Goal: Navigation & Orientation: Find specific page/section

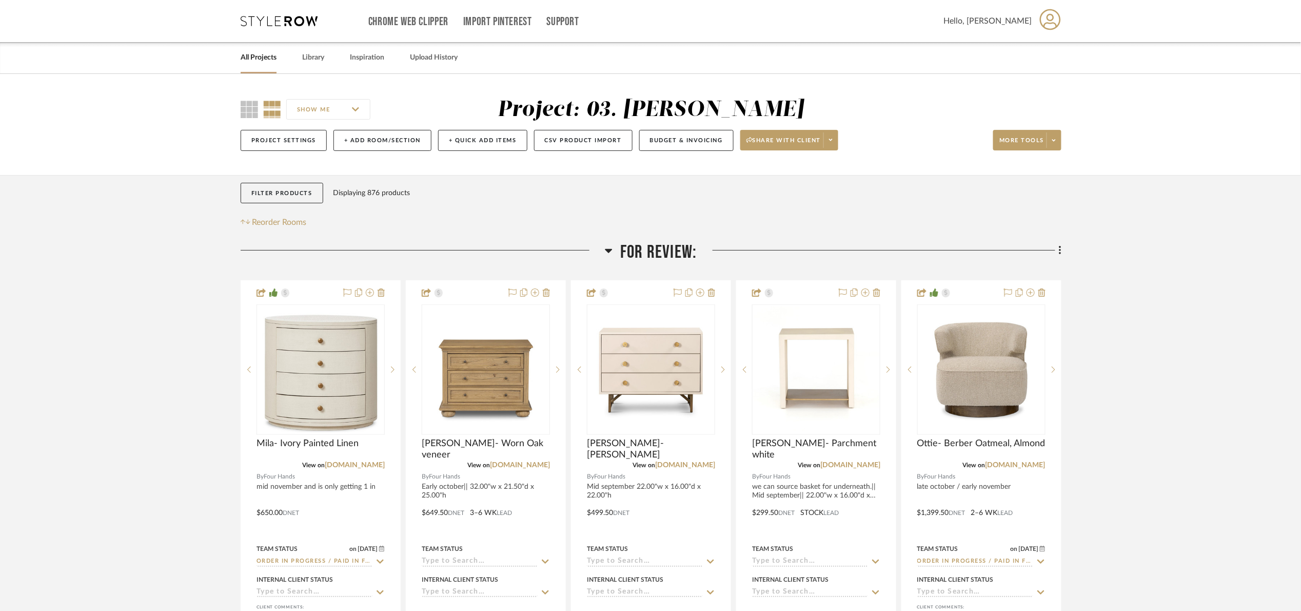
click at [674, 259] on span "For Review:" at bounding box center [658, 252] width 76 height 22
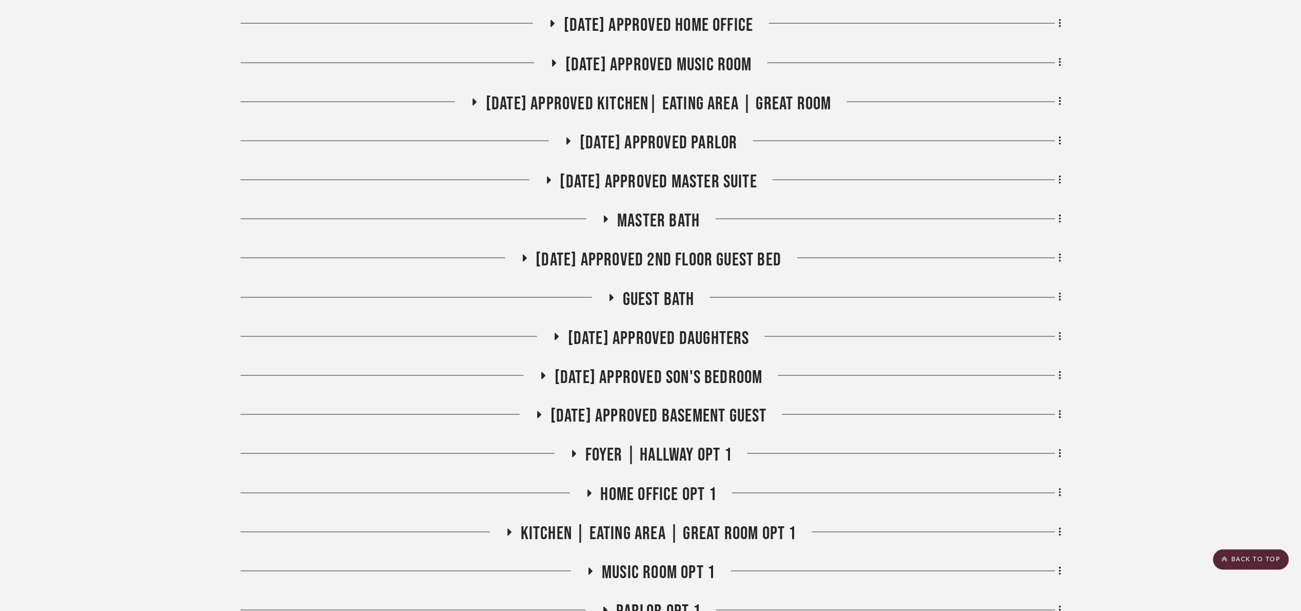
scroll to position [539, 0]
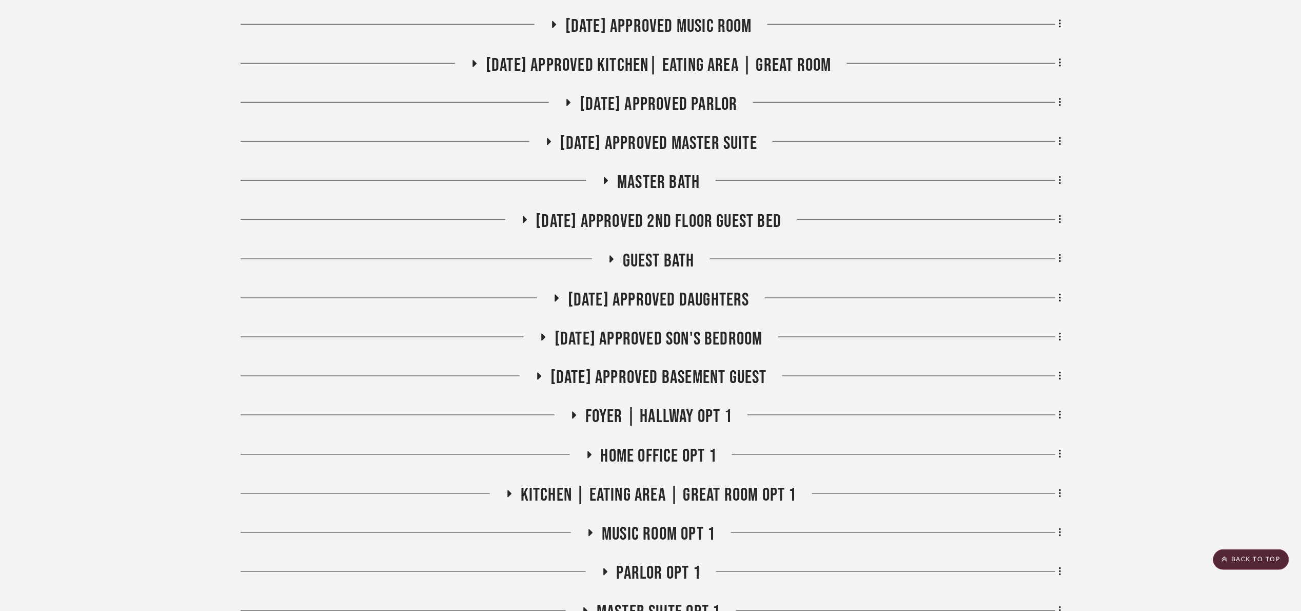
click at [665, 187] on span "Master bath" at bounding box center [658, 182] width 83 height 22
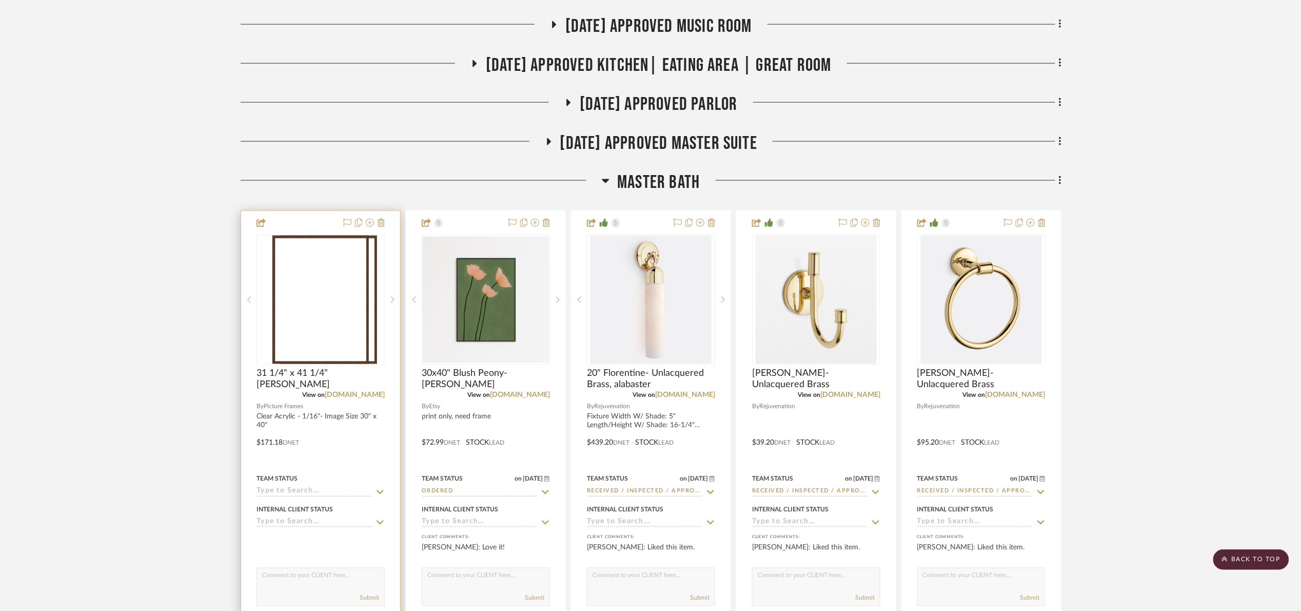
click at [298, 335] on div at bounding box center [321, 300] width 128 height 130
click at [346, 322] on img "0" at bounding box center [320, 300] width 97 height 128
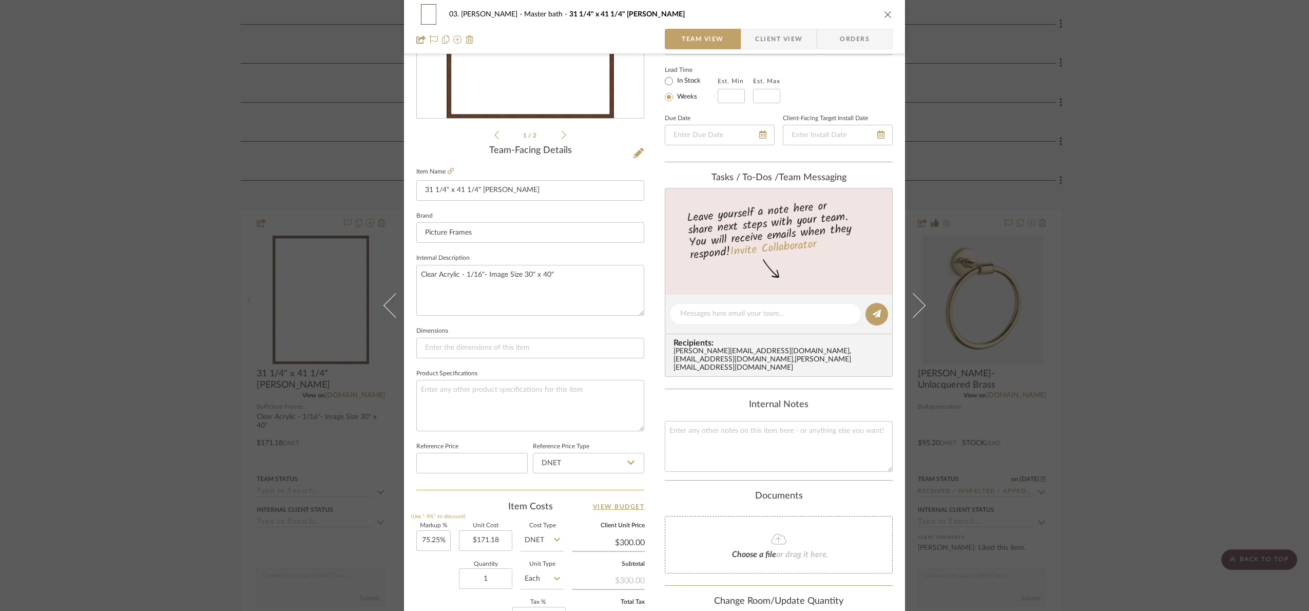
scroll to position [231, 0]
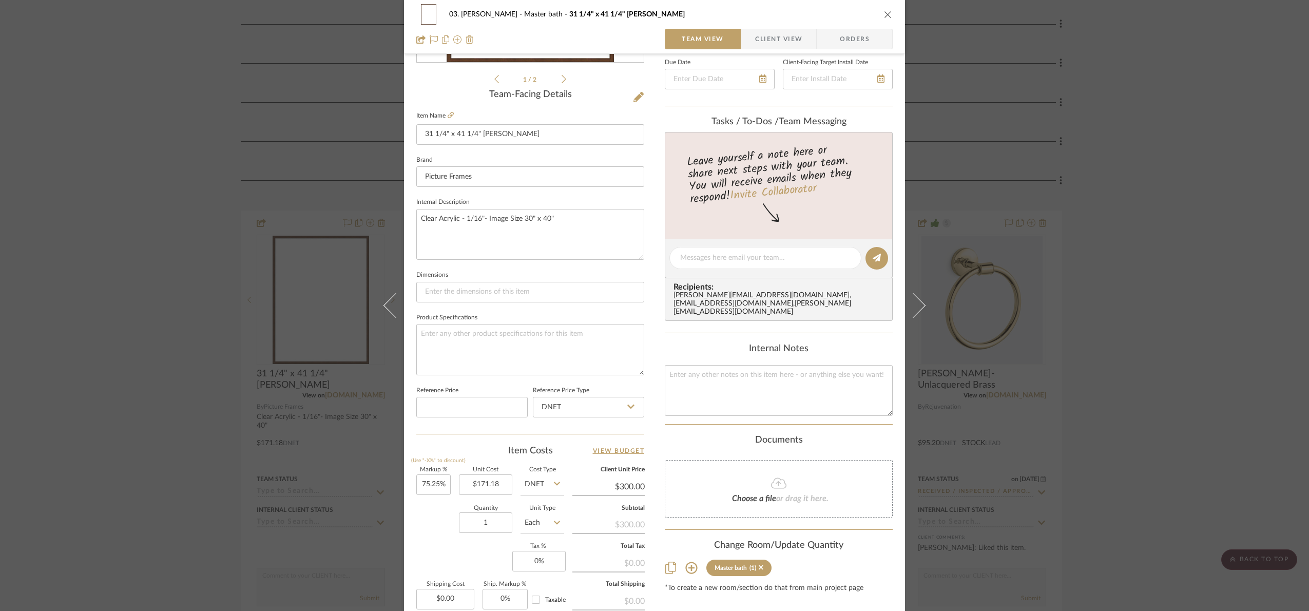
click at [1214, 129] on div "03. [PERSON_NAME] Master bath 31 1/4" x 41 1/4" Caterina- Walnut Team View Clie…" at bounding box center [654, 305] width 1309 height 611
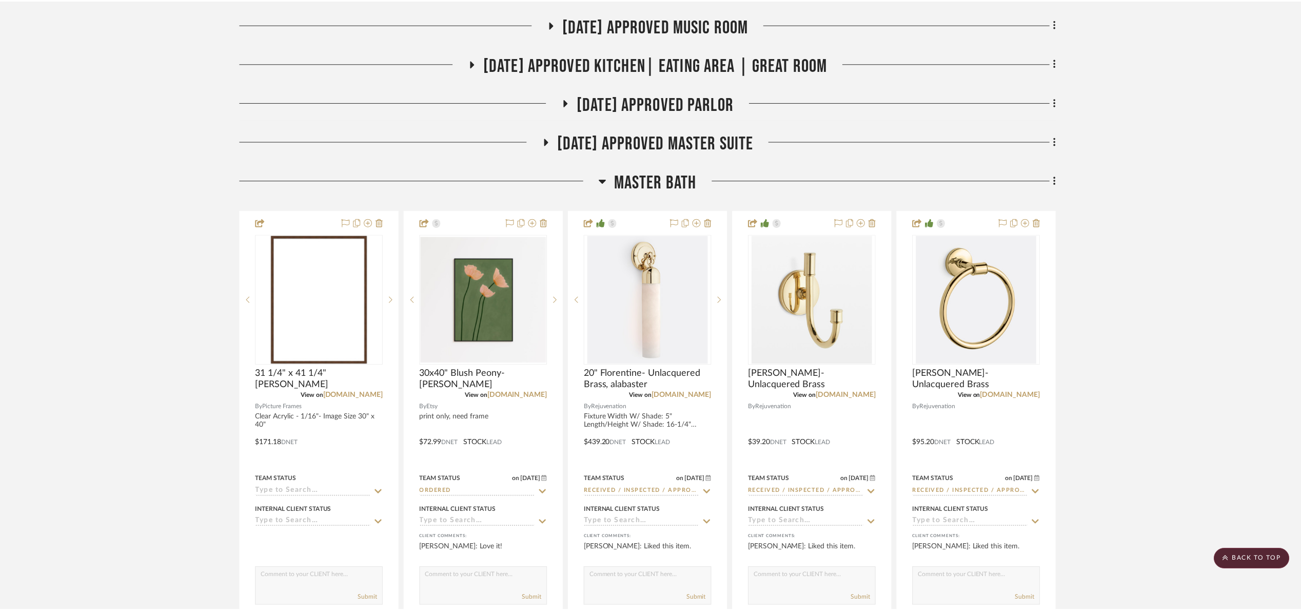
scroll to position [539, 0]
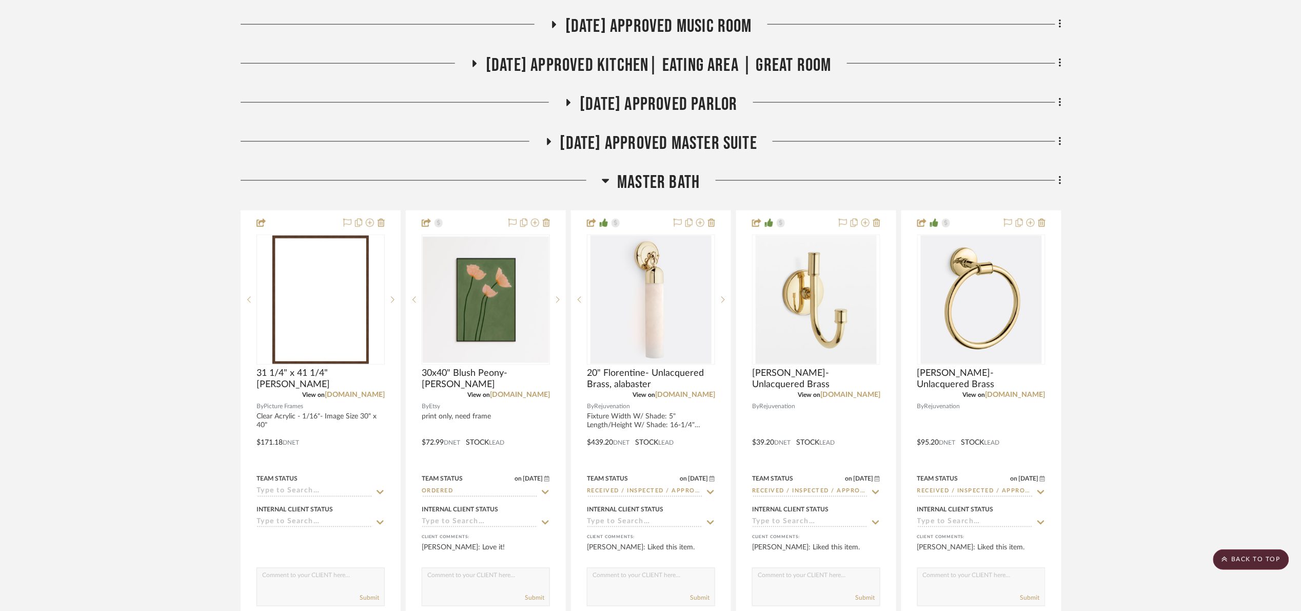
click at [654, 183] on span "Master bath" at bounding box center [658, 182] width 83 height 22
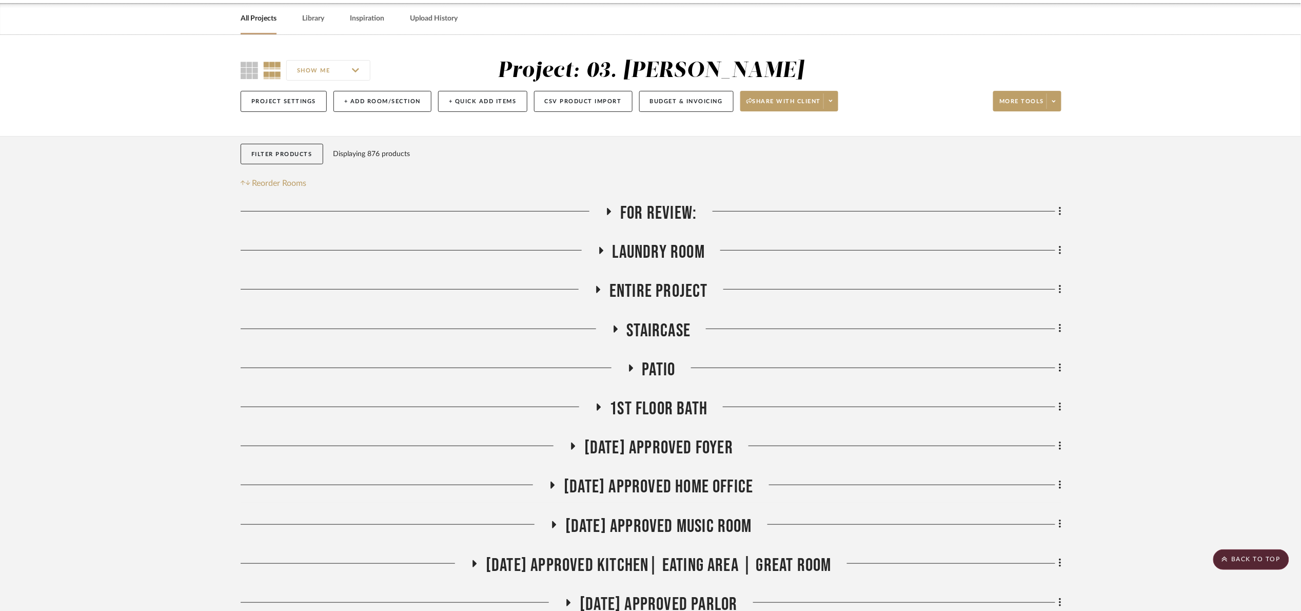
scroll to position [0, 0]
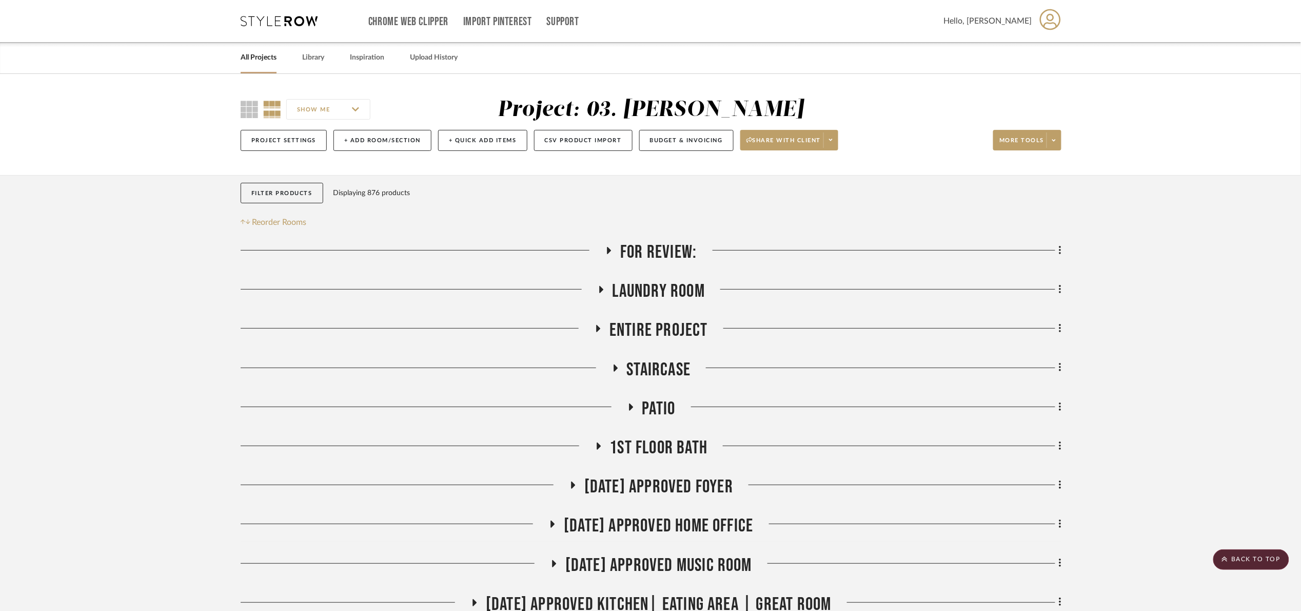
click at [656, 244] on span "For Review:" at bounding box center [658, 252] width 76 height 22
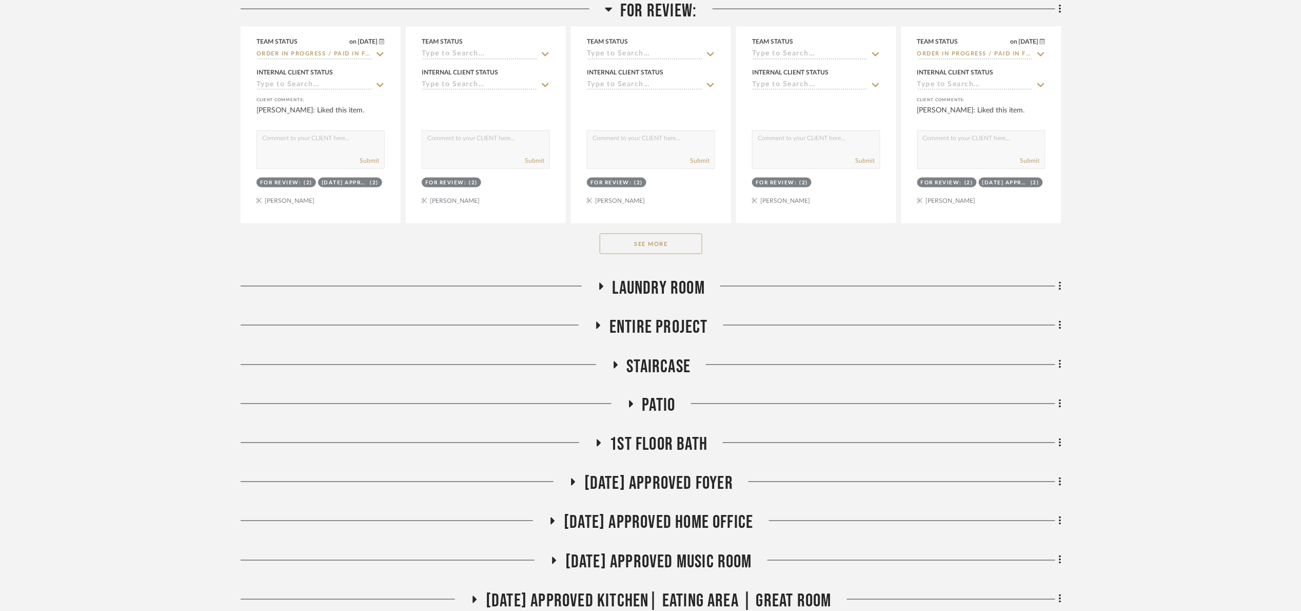
scroll to position [539, 0]
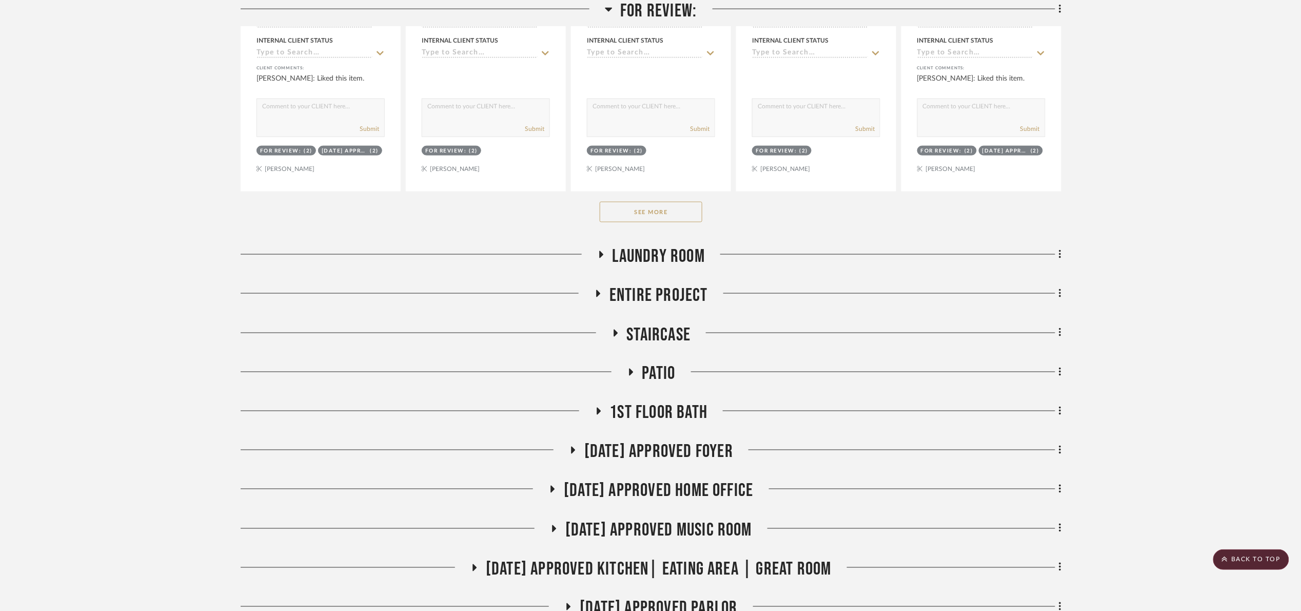
click at [675, 210] on button "See More" at bounding box center [651, 212] width 103 height 21
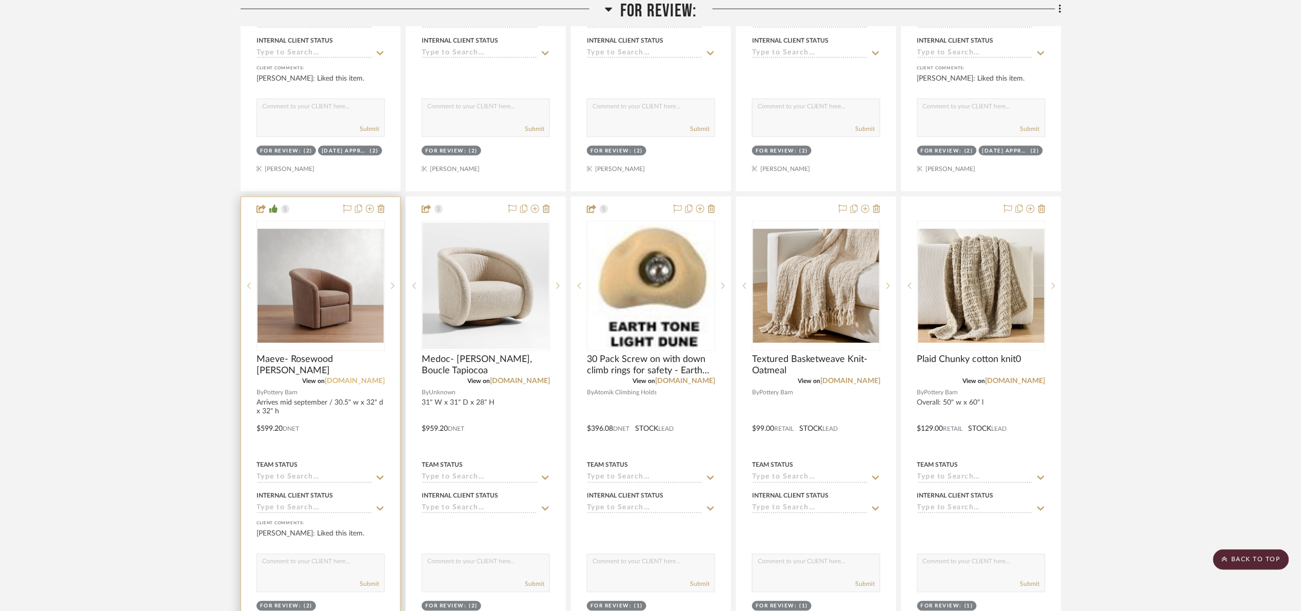
drag, startPoint x: 359, startPoint y: 382, endPoint x: 348, endPoint y: 379, distance: 11.7
click at [358, 381] on link "[DOMAIN_NAME]" at bounding box center [355, 381] width 60 height 7
